Goal: Transaction & Acquisition: Download file/media

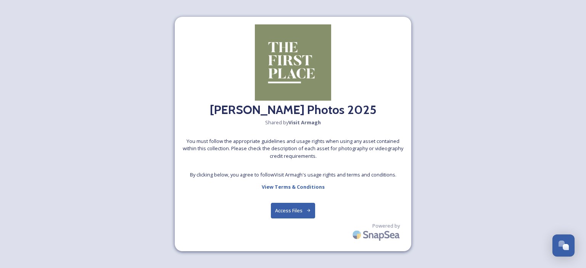
click at [294, 215] on button "Access Files" at bounding box center [293, 211] width 45 height 16
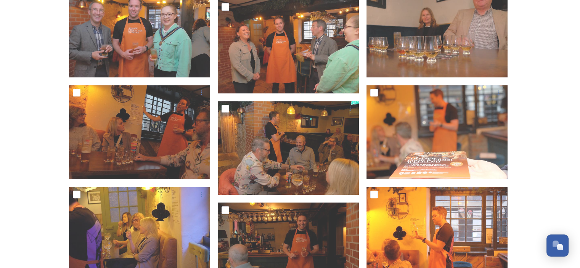
scroll to position [615, 0]
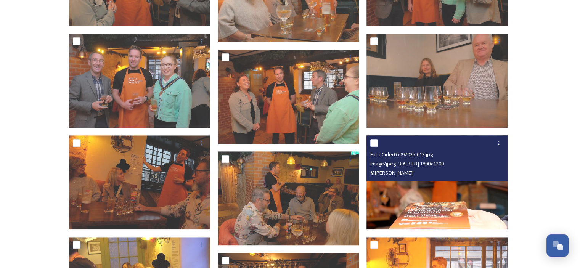
click at [429, 207] on img at bounding box center [436, 182] width 141 height 94
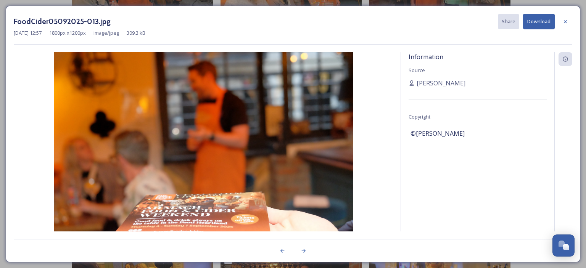
click at [544, 26] on button "Download" at bounding box center [539, 22] width 32 height 16
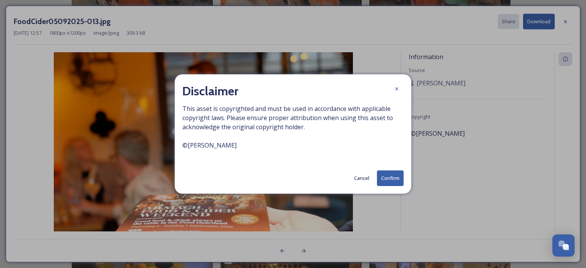
click at [392, 180] on button "Confirm" at bounding box center [390, 178] width 27 height 16
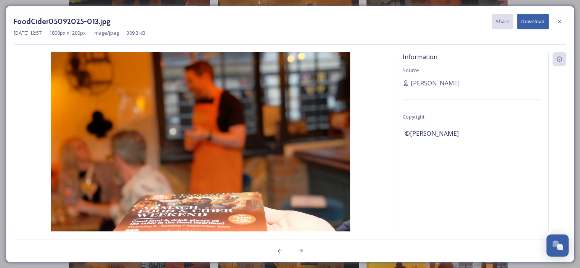
scroll to position [500, 0]
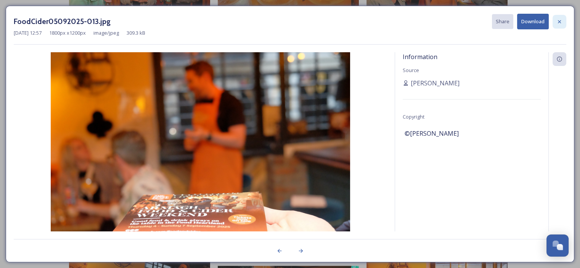
click at [559, 21] on icon at bounding box center [559, 21] width 3 height 3
